Goal: Information Seeking & Learning: Learn about a topic

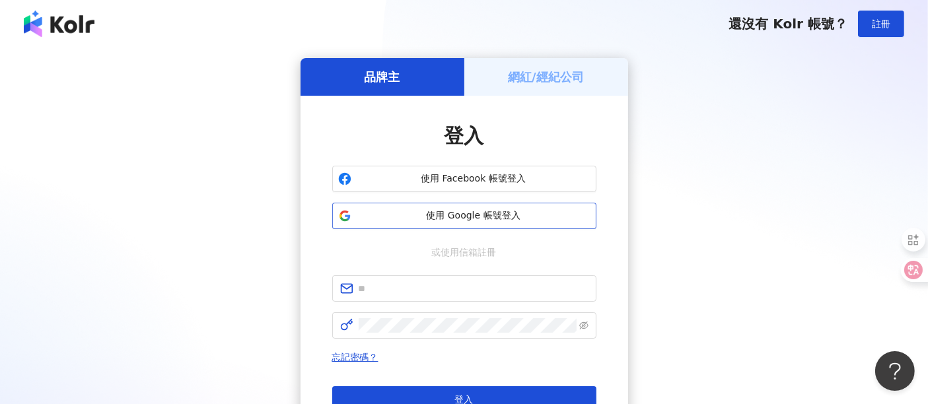
click at [436, 211] on span "使用 Google 帳號登入" at bounding box center [474, 215] width 234 height 13
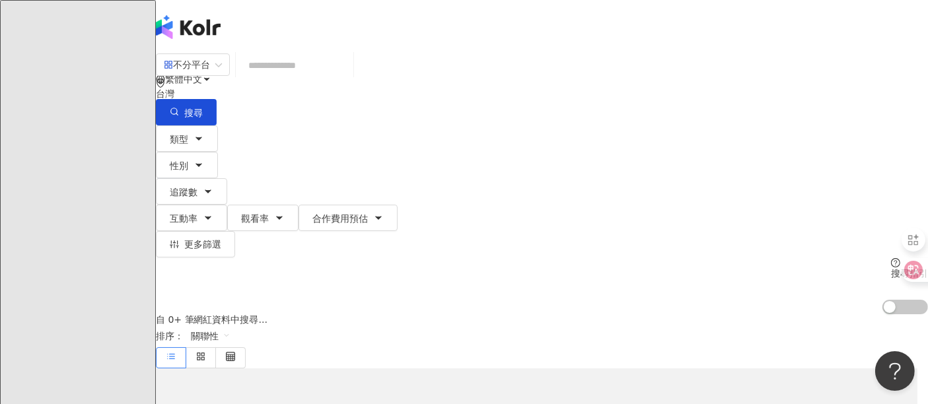
click at [328, 78] on input "search" at bounding box center [294, 65] width 107 height 25
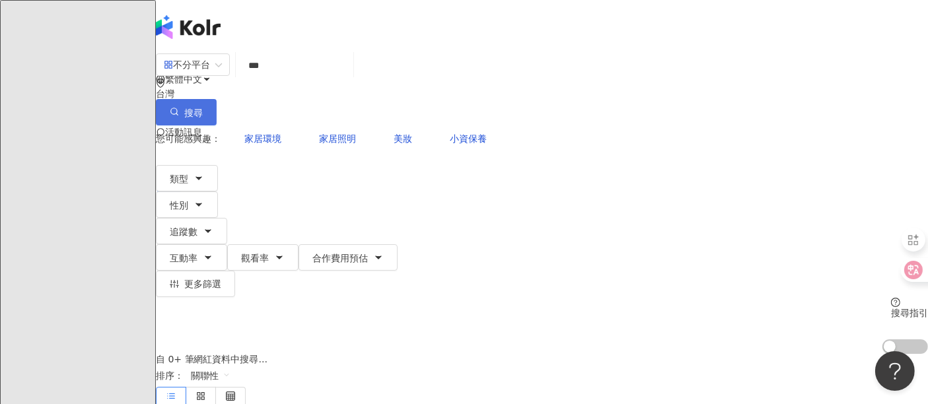
type input "***"
click at [203, 108] on span "搜尋" at bounding box center [193, 113] width 18 height 11
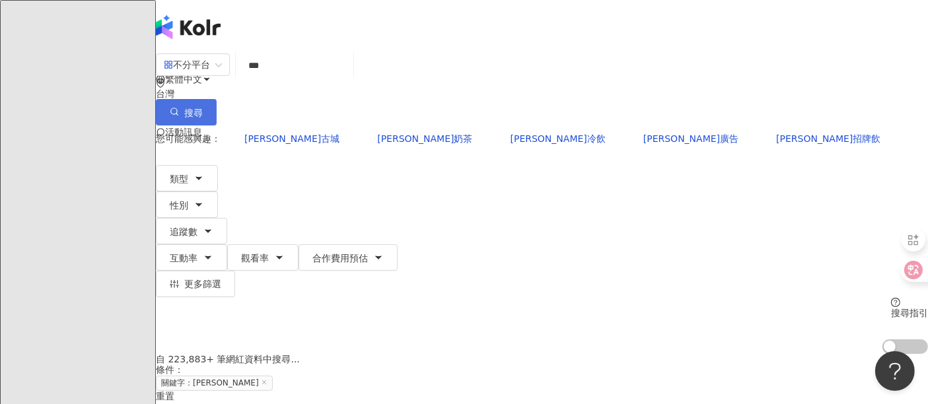
click at [203, 108] on span "搜尋" at bounding box center [193, 113] width 18 height 11
click at [348, 78] on input "***" at bounding box center [294, 65] width 107 height 25
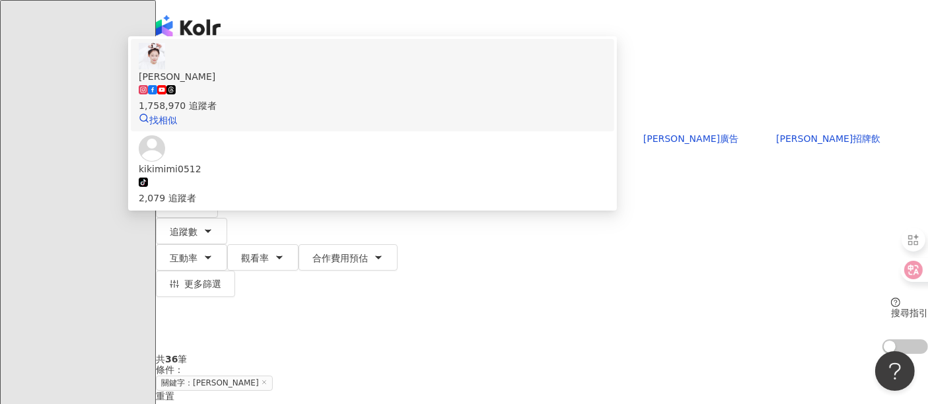
click at [364, 84] on span "紀卜心" at bounding box center [373, 76] width 468 height 15
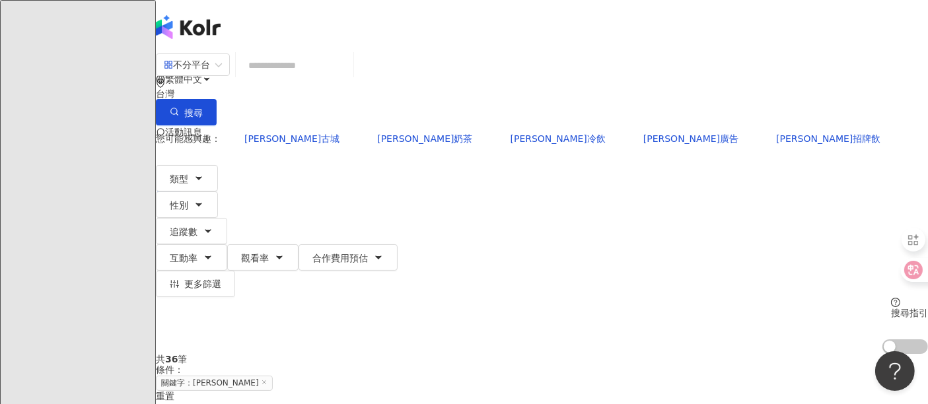
click at [348, 74] on input "search" at bounding box center [294, 65] width 107 height 25
paste input "****"
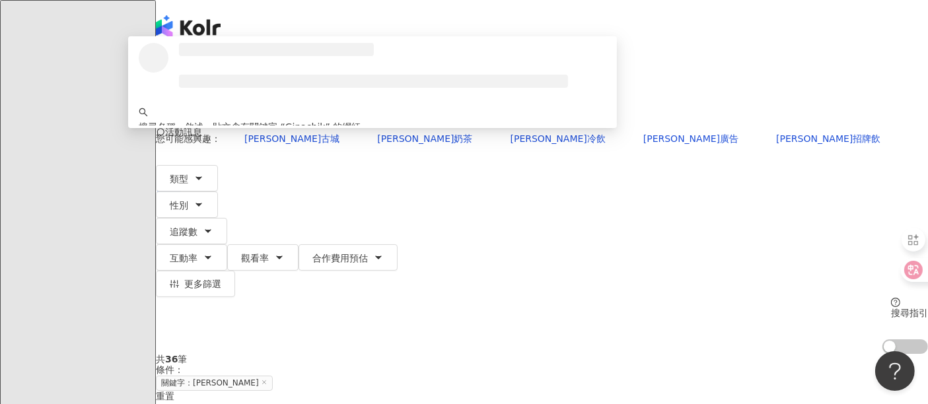
type input "*********"
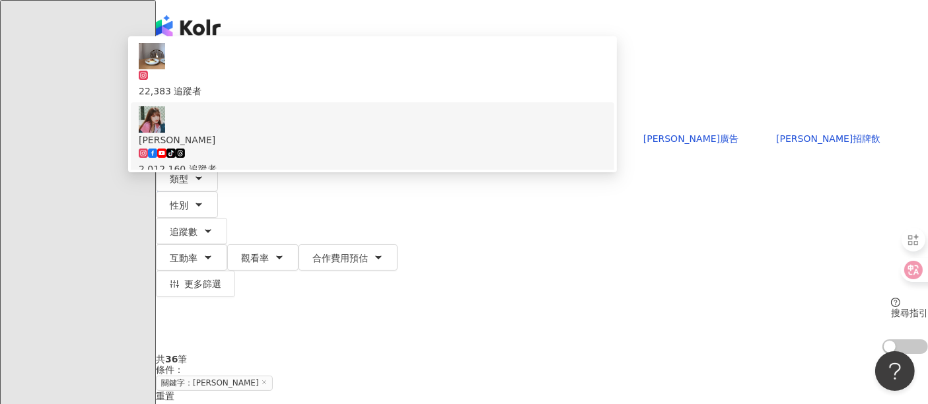
click at [377, 166] on div "tiktok-icon 2,012,160 追蹤者" at bounding box center [373, 161] width 468 height 29
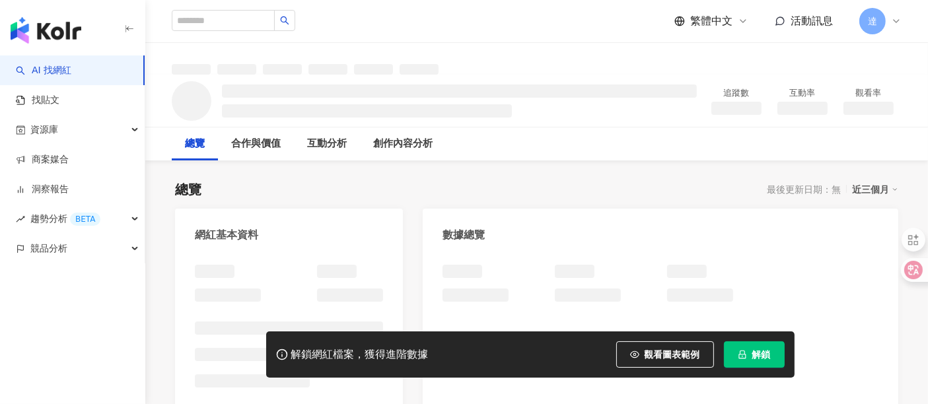
click at [759, 356] on span "解鎖" at bounding box center [761, 354] width 18 height 11
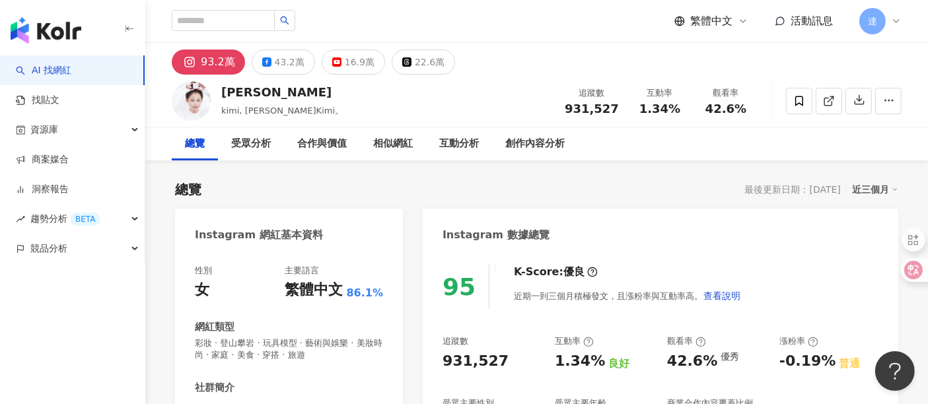
scroll to position [220, 0]
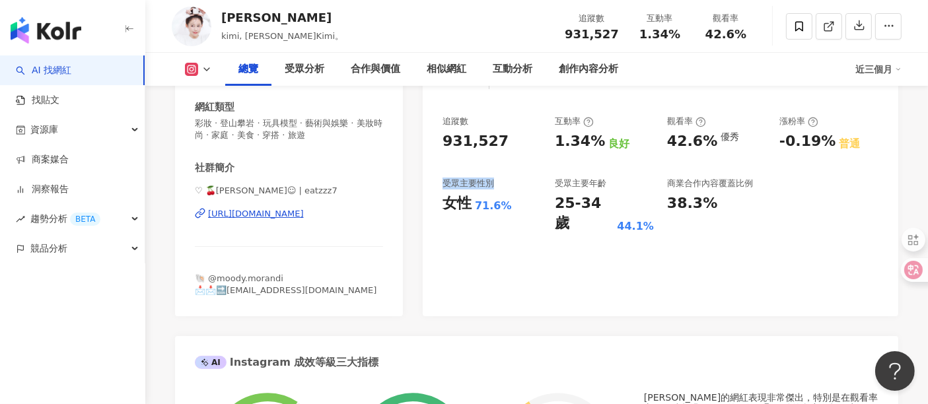
drag, startPoint x: 444, startPoint y: 182, endPoint x: 493, endPoint y: 182, distance: 49.5
click at [493, 182] on div "受眾主要性別" at bounding box center [469, 184] width 52 height 12
click at [480, 184] on div "受眾主要性別" at bounding box center [469, 184] width 52 height 12
drag, startPoint x: 480, startPoint y: 184, endPoint x: 494, endPoint y: 186, distance: 13.9
click at [494, 186] on div "受眾主要性別" at bounding box center [492, 184] width 99 height 12
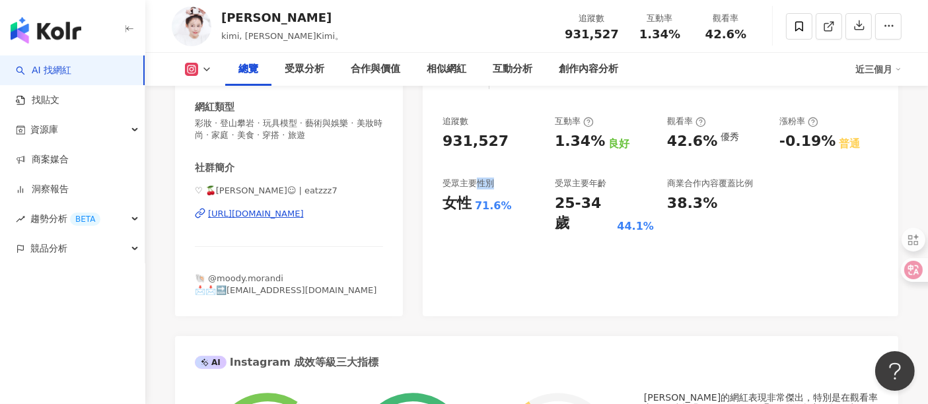
copy div "性別"
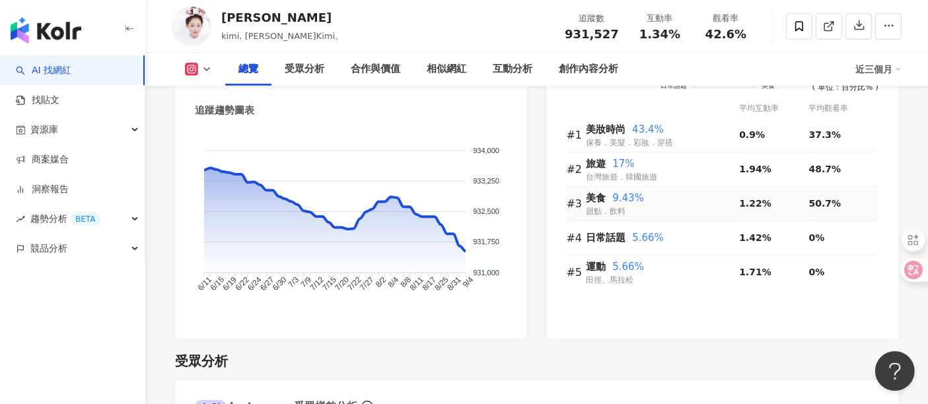
scroll to position [807, 0]
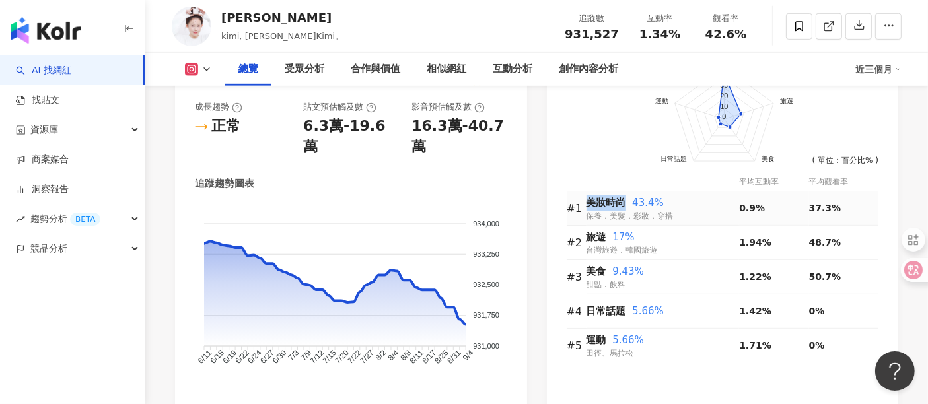
drag, startPoint x: 589, startPoint y: 208, endPoint x: 624, endPoint y: 206, distance: 35.1
click at [624, 206] on span "美妝時尚" at bounding box center [607, 203] width 40 height 12
copy span "美妝時尚"
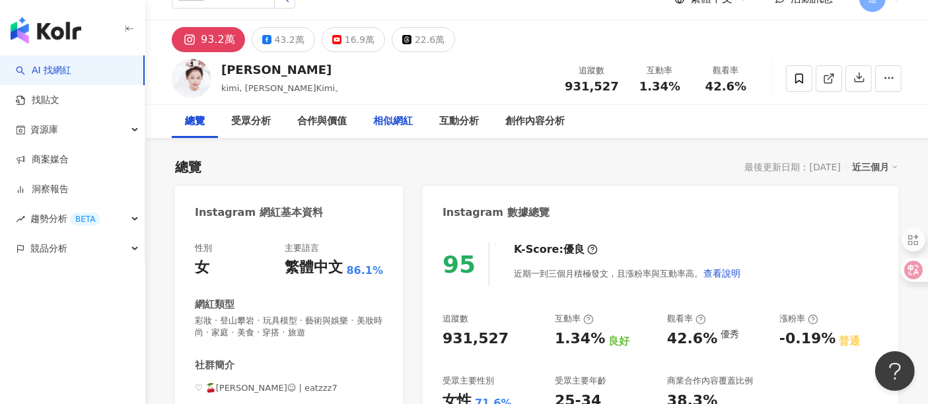
scroll to position [0, 0]
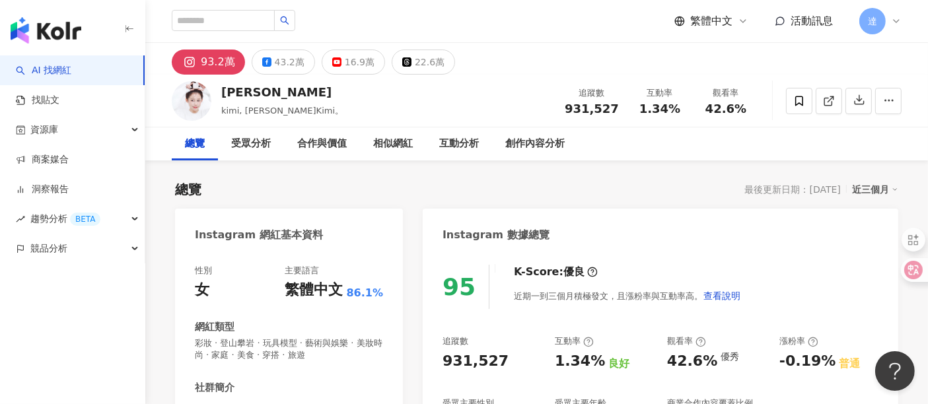
click at [131, 34] on icon "button" at bounding box center [129, 29] width 11 height 11
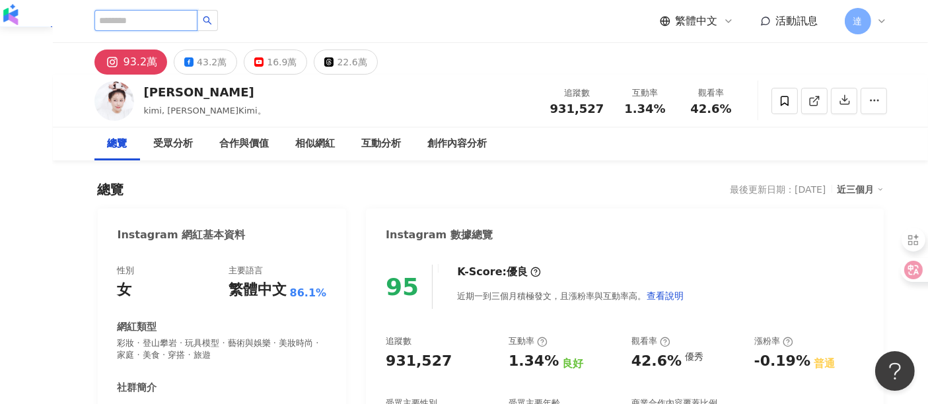
click at [170, 16] on input "search" at bounding box center [145, 20] width 103 height 21
paste input "**********"
type input "**********"
click at [141, 79] on span at bounding box center [135, 84] width 9 height 11
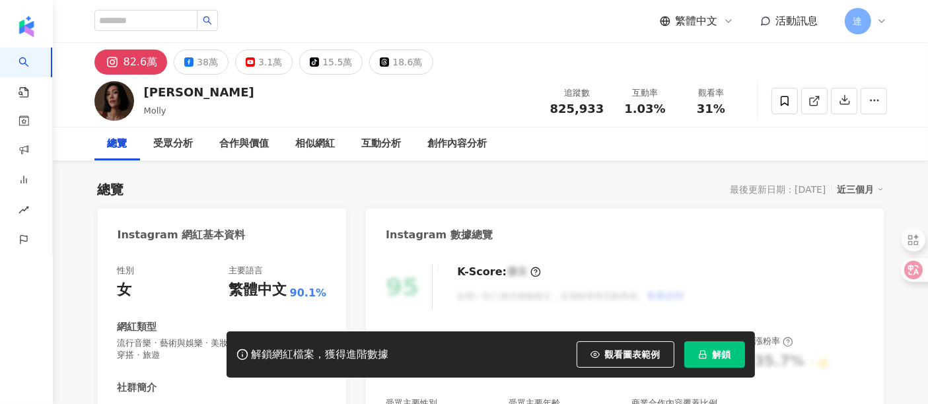
click at [723, 355] on span "解鎖" at bounding box center [722, 354] width 18 height 11
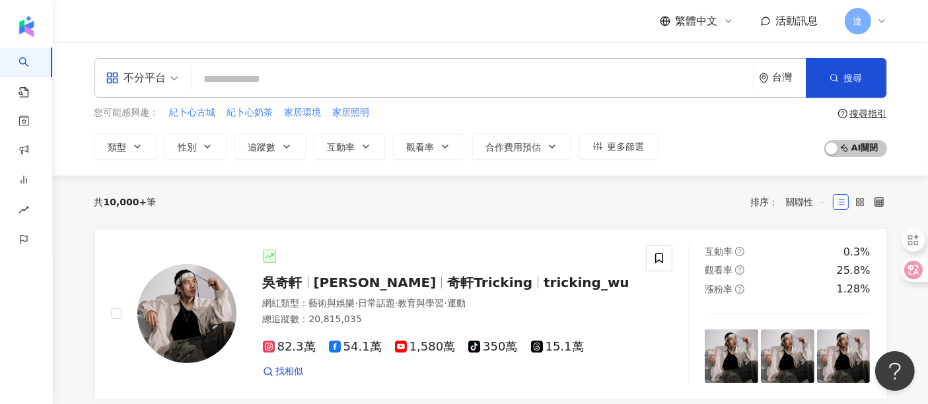
click at [316, 80] on input "search" at bounding box center [472, 79] width 551 height 25
paste input "**********"
type input "**********"
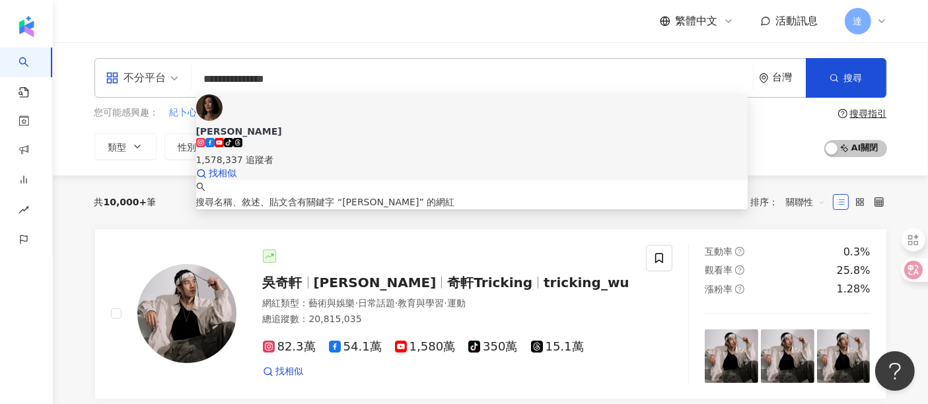
click at [378, 138] on div "tiktok-icon 1,578,337 追蹤者" at bounding box center [472, 152] width 552 height 29
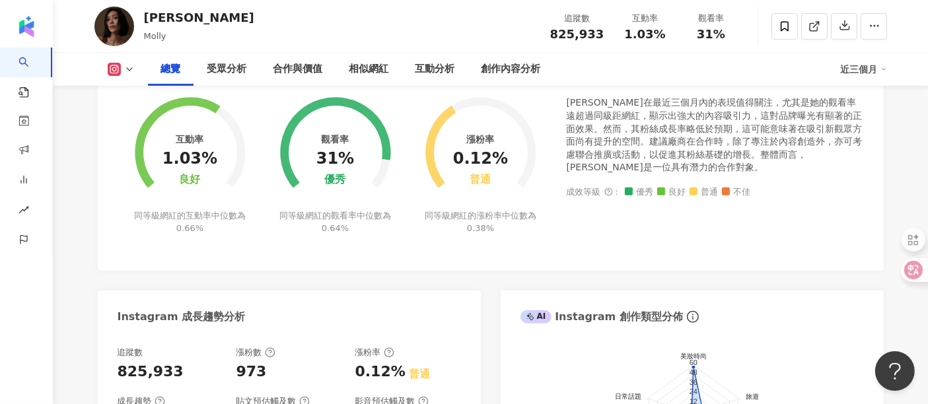
scroll to position [367, 0]
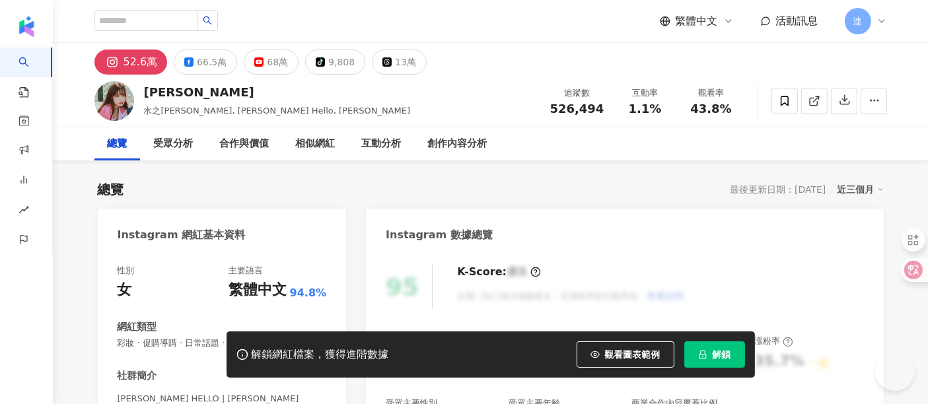
click at [713, 355] on span "解鎖" at bounding box center [722, 354] width 18 height 11
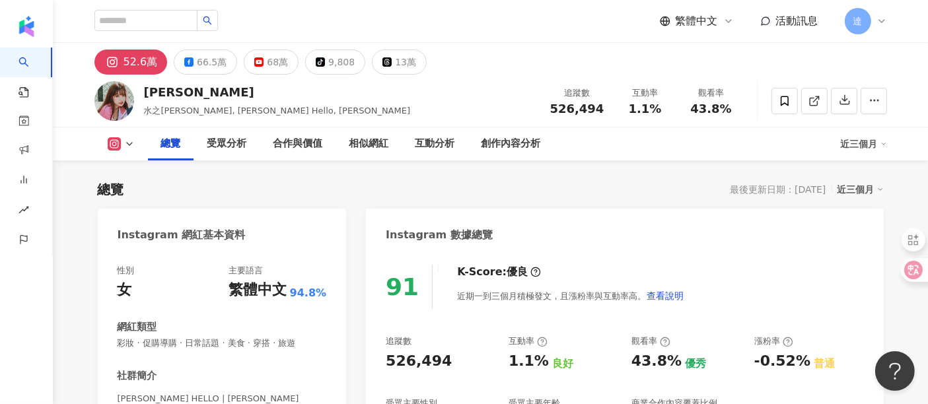
scroll to position [147, 0]
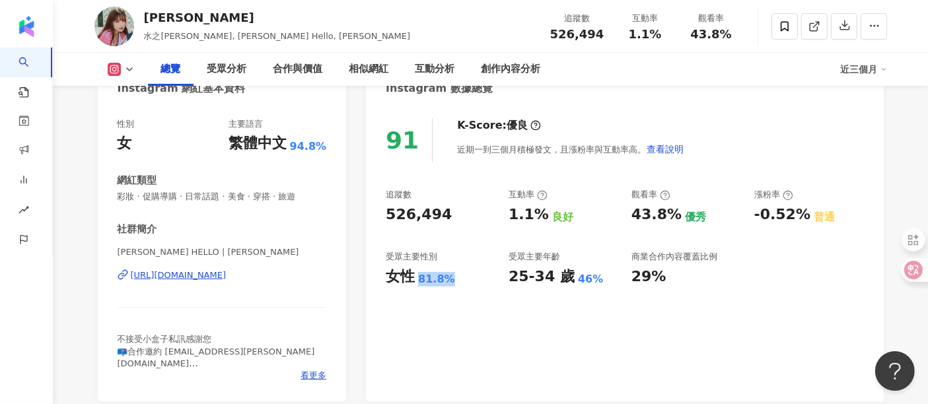
drag, startPoint x: 442, startPoint y: 282, endPoint x: 450, endPoint y: 282, distance: 7.9
click at [450, 282] on div "女性 81.8%" at bounding box center [441, 277] width 110 height 20
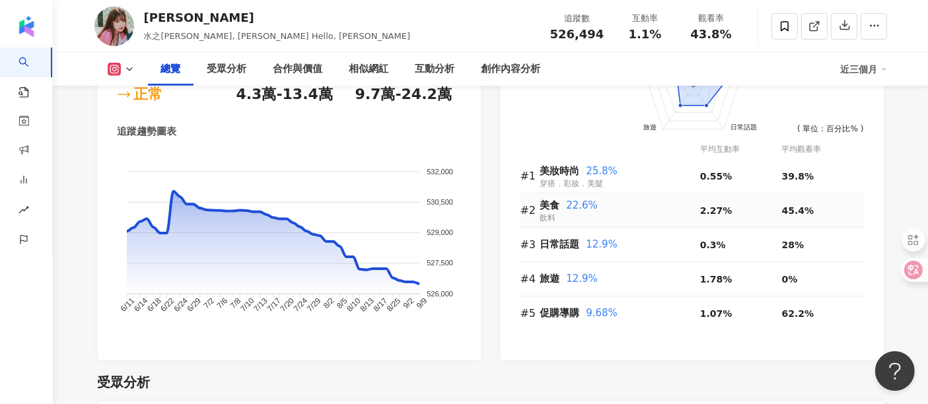
scroll to position [807, 0]
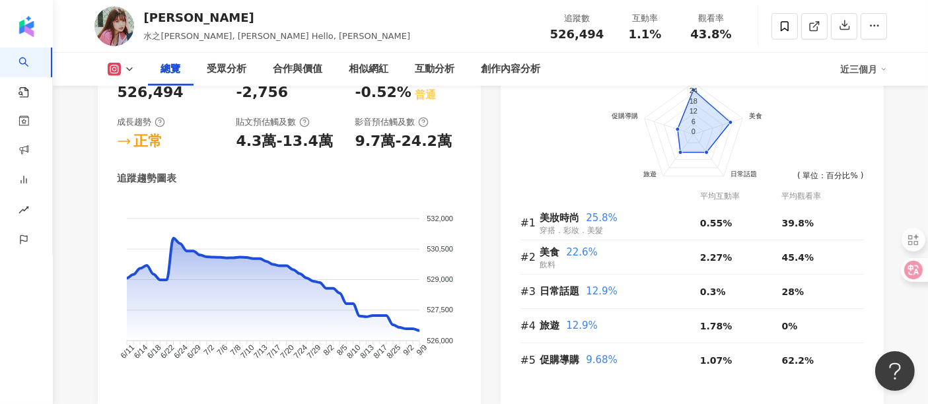
click at [459, 124] on div "影音預估觸及數" at bounding box center [408, 122] width 106 height 12
